Goal: Information Seeking & Learning: Check status

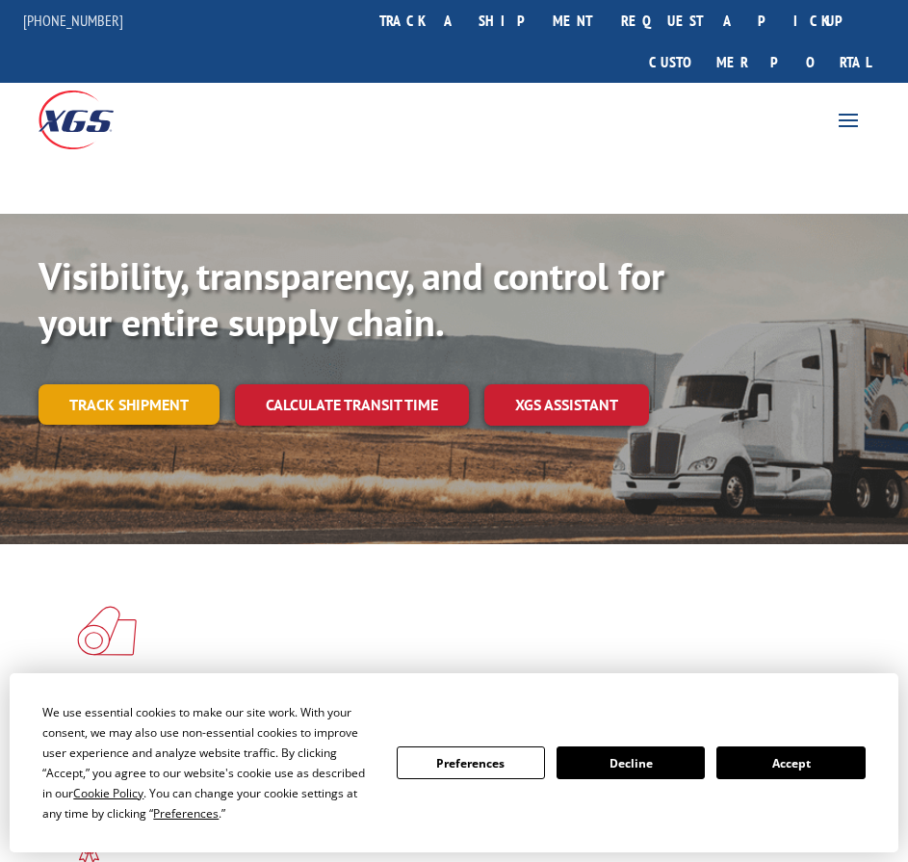
click at [126, 384] on link "Track shipment" at bounding box center [129, 404] width 181 height 40
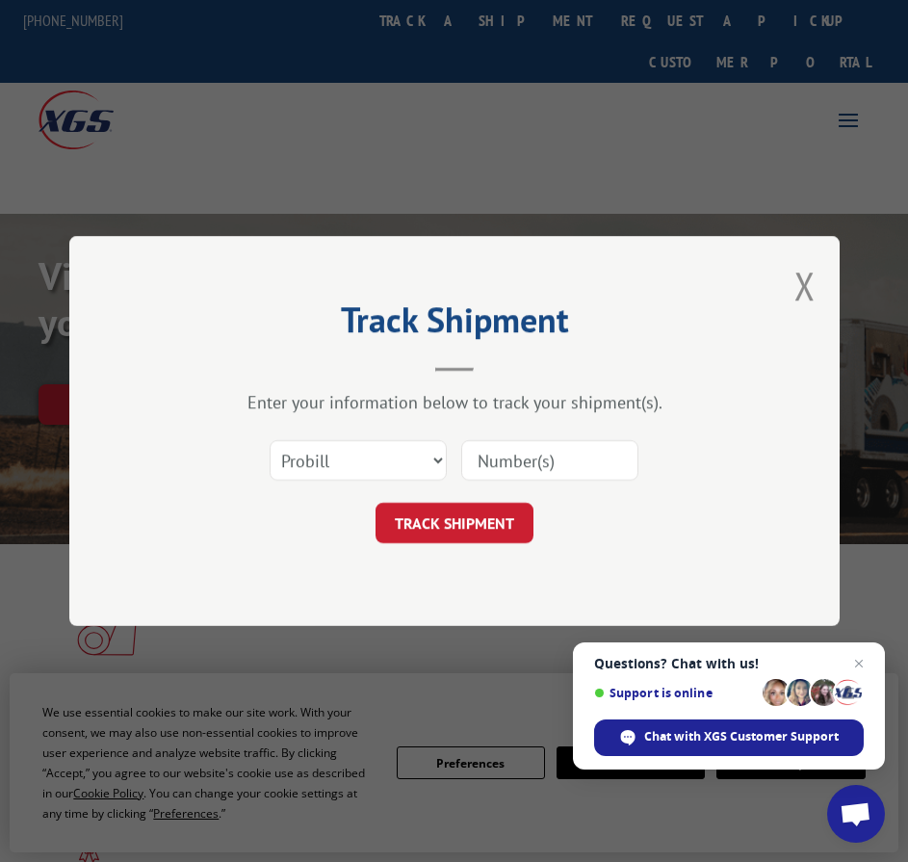
click at [534, 465] on input at bounding box center [549, 460] width 177 height 40
paste input "7450367"
type input "17450367"
click at [478, 521] on button "TRACK SHIPMENT" at bounding box center [455, 523] width 158 height 40
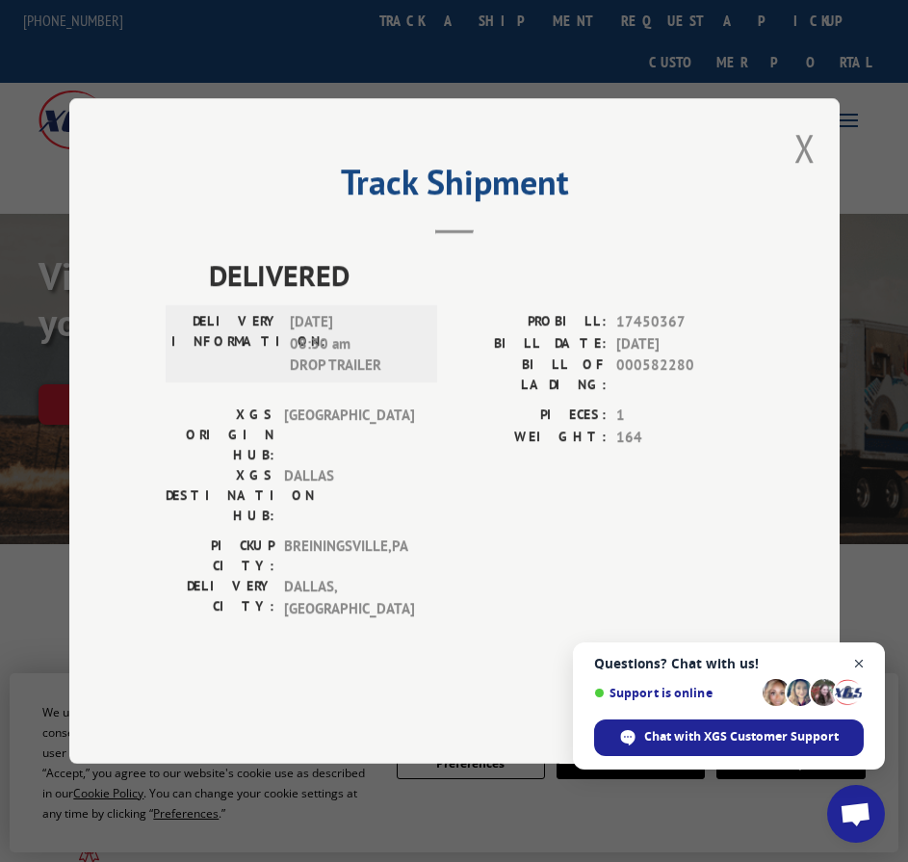
click at [859, 663] on span "Close chat" at bounding box center [860, 664] width 24 height 24
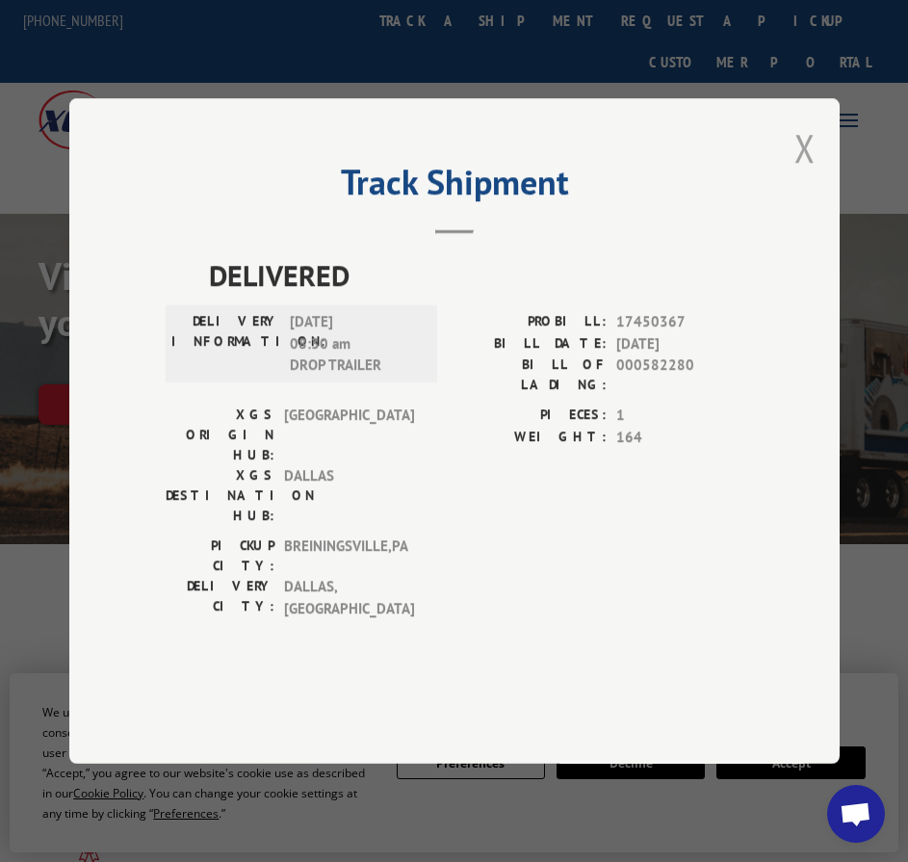
click at [807, 173] on button "Close modal" at bounding box center [805, 147] width 21 height 51
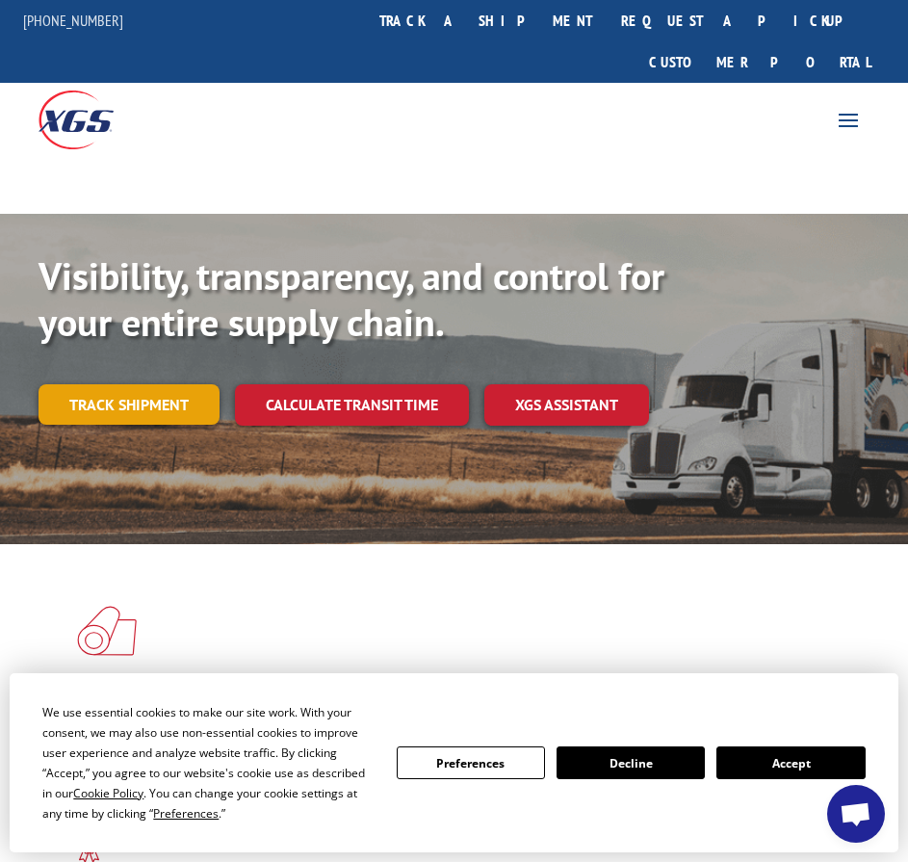
click at [173, 384] on link "Track shipment" at bounding box center [129, 404] width 181 height 40
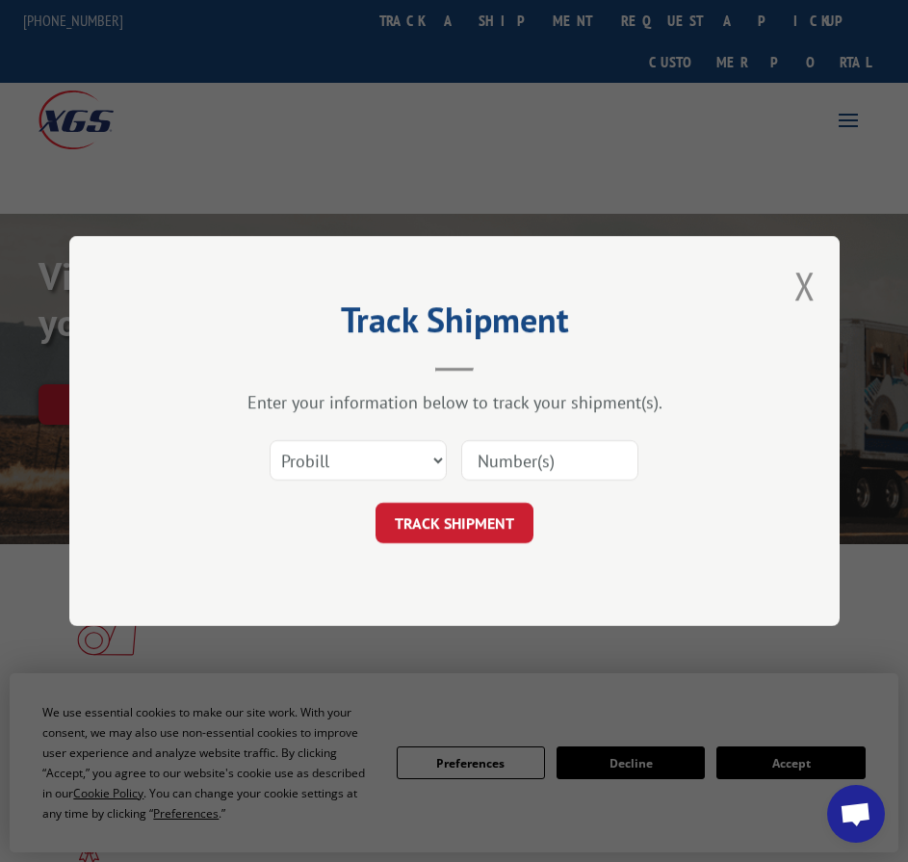
click at [588, 456] on input at bounding box center [549, 460] width 177 height 40
paste input "7450367"
type input "17450367"
click at [447, 534] on button "TRACK SHIPMENT" at bounding box center [455, 523] width 158 height 40
